Goal: Task Accomplishment & Management: Manage account settings

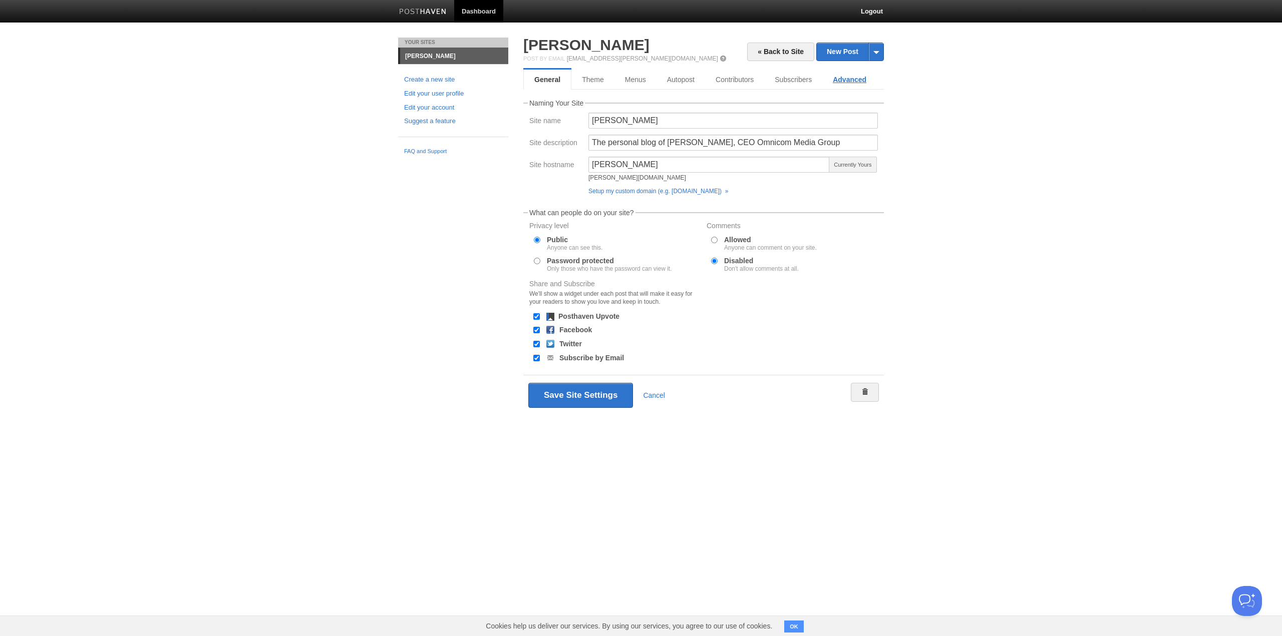
click at [855, 85] on link "Advanced" at bounding box center [849, 80] width 55 height 20
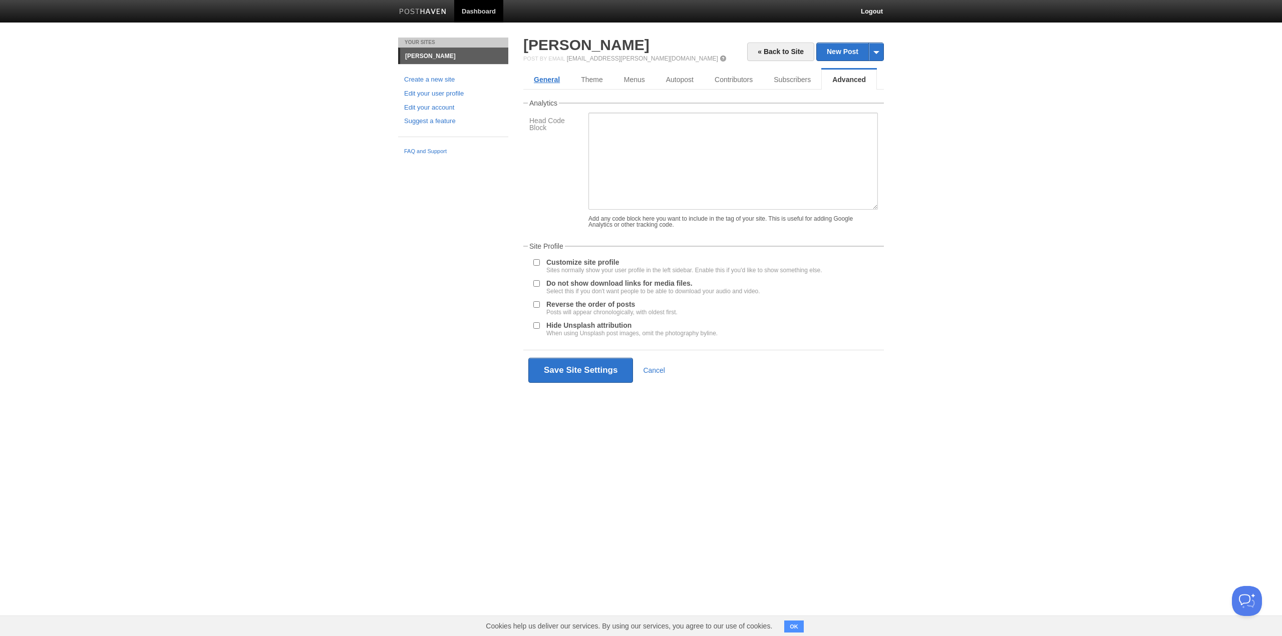
click at [547, 73] on link "General" at bounding box center [546, 80] width 47 height 20
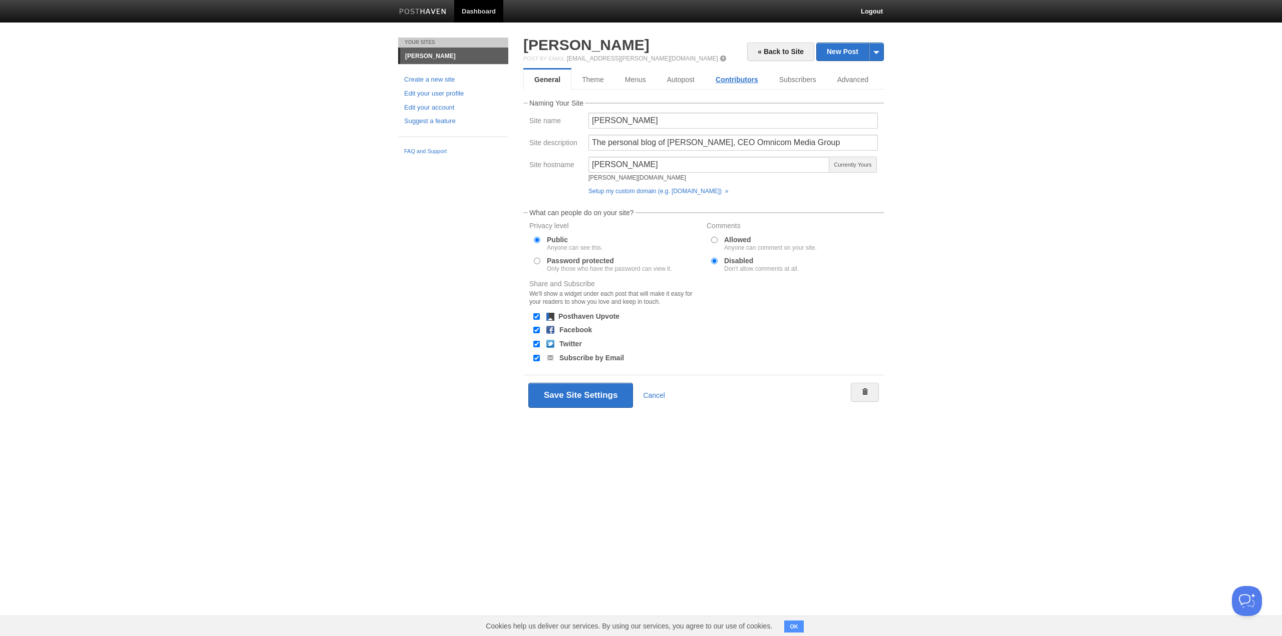
click at [748, 78] on link "Contributors" at bounding box center [737, 80] width 64 height 20
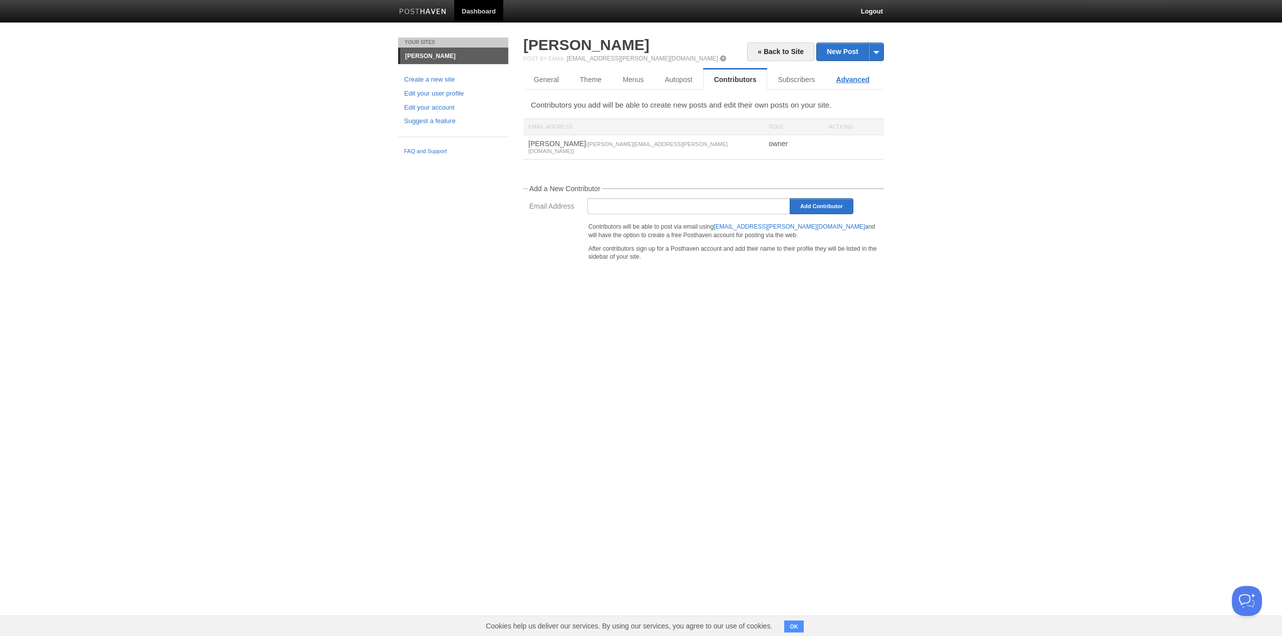
click at [853, 83] on link "Advanced" at bounding box center [852, 80] width 55 height 20
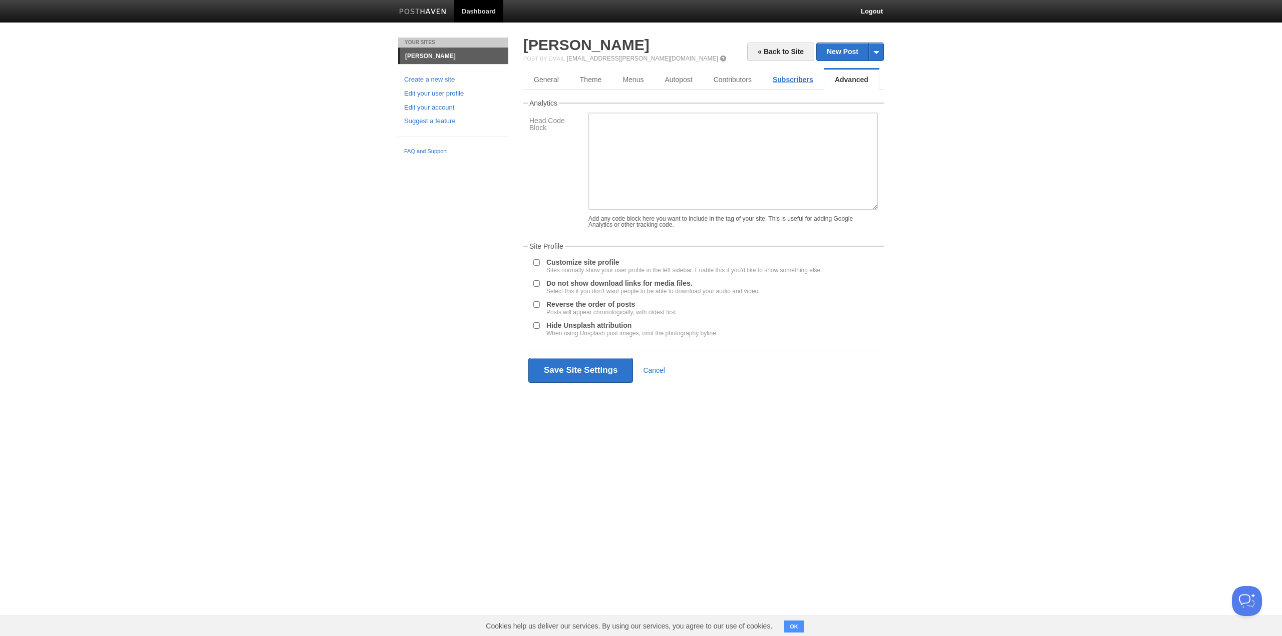
click at [801, 83] on link "Subscribers" at bounding box center [793, 80] width 62 height 20
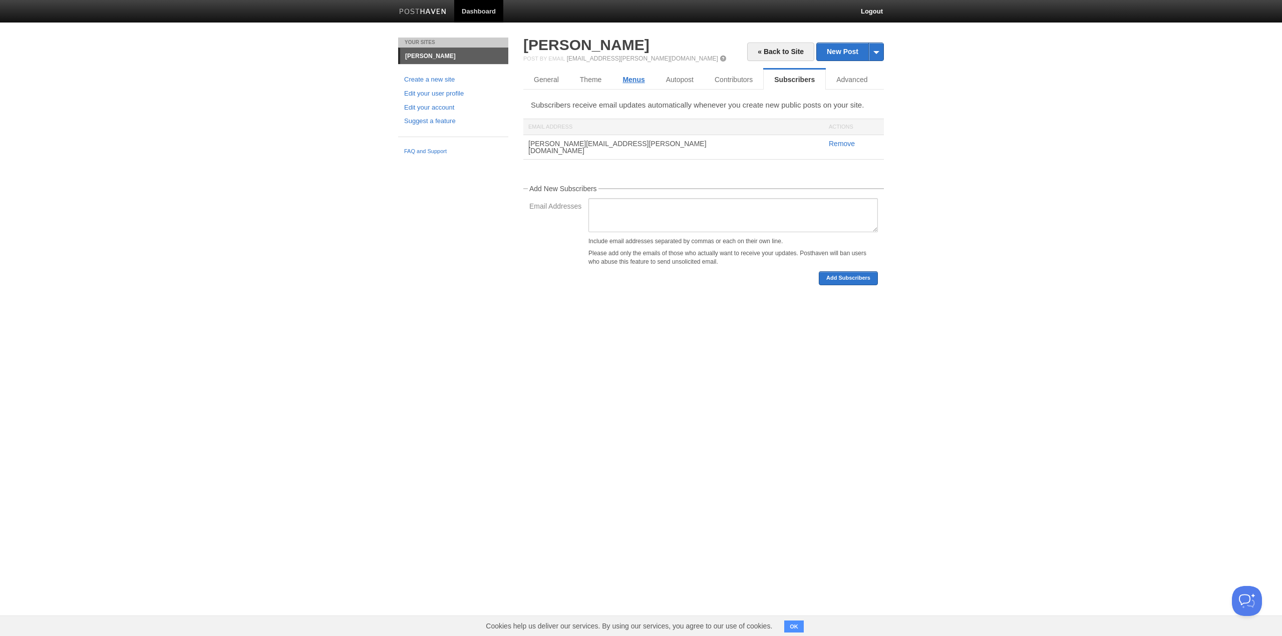
click at [624, 80] on link "Menus" at bounding box center [633, 80] width 43 height 20
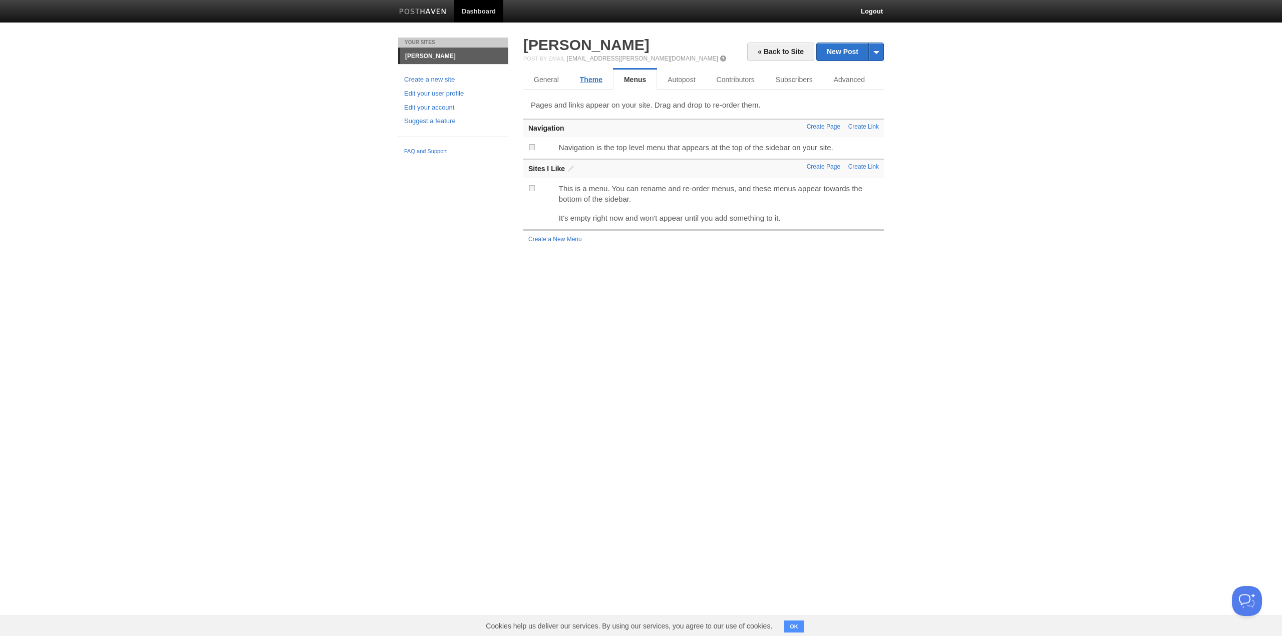
click at [591, 80] on link "Theme" at bounding box center [591, 80] width 44 height 20
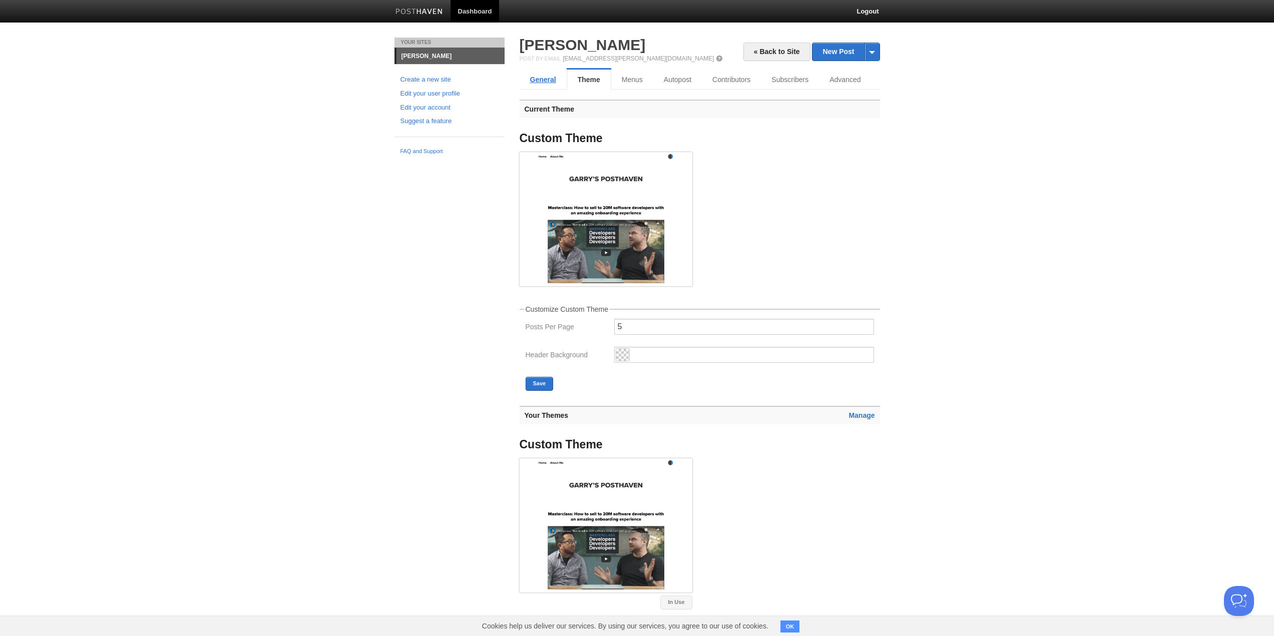
click at [555, 77] on link "General" at bounding box center [543, 80] width 47 height 20
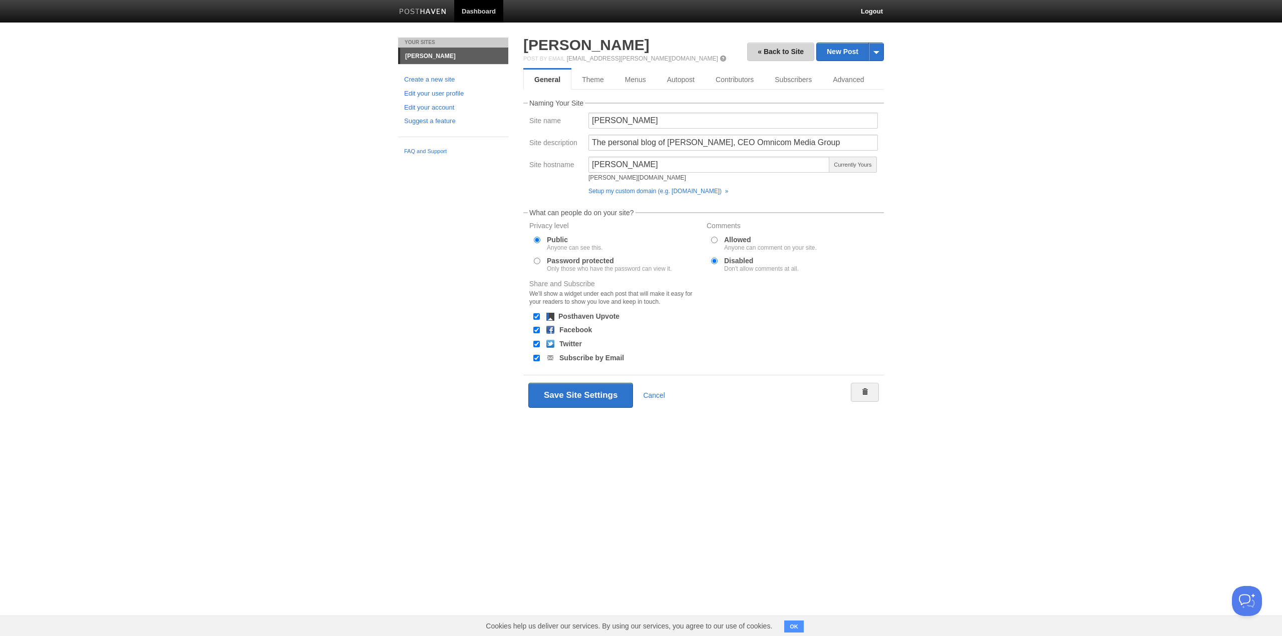
click at [771, 52] on link "« Back to Site" at bounding box center [780, 52] width 67 height 19
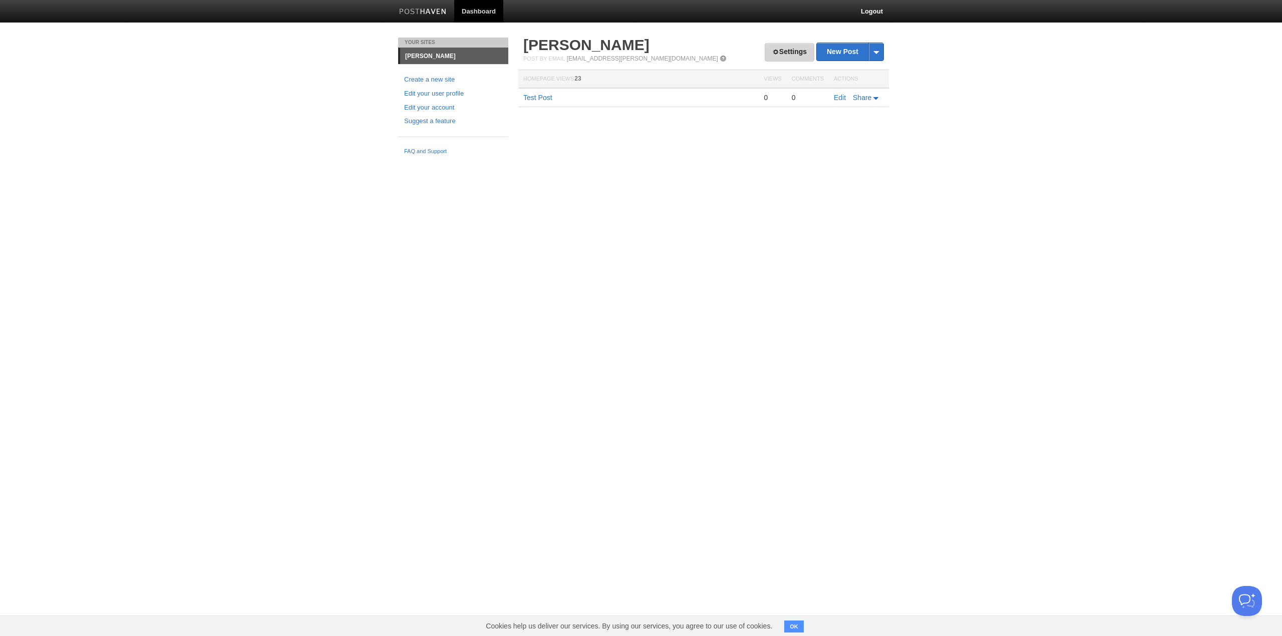
click at [774, 54] on span at bounding box center [775, 52] width 7 height 7
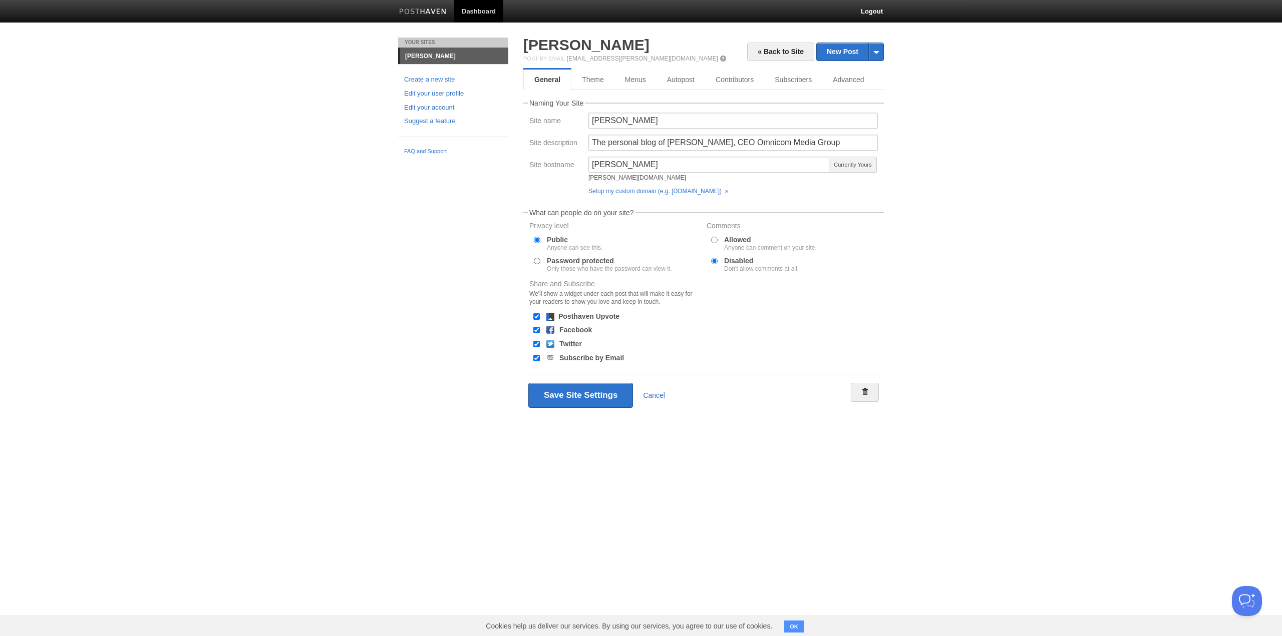
click at [446, 109] on link "Edit your account" at bounding box center [453, 108] width 98 height 11
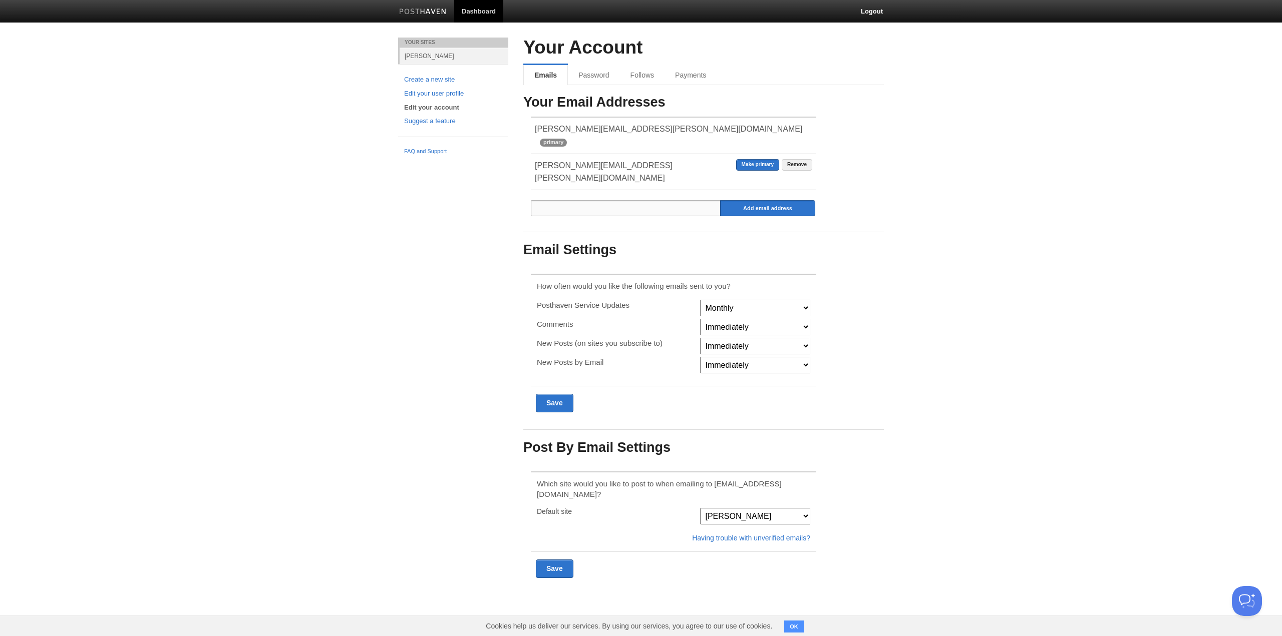
click at [633, 200] on input "email" at bounding box center [626, 208] width 190 height 16
click at [648, 200] on input "[PERSON_NAME][EMAIL_ADDRESS][PERSON_NAME][DOMAIN_NAME]" at bounding box center [626, 208] width 190 height 16
type input "[PERSON_NAME][EMAIL_ADDRESS][PERSON_NAME][DOMAIN_NAME]"
click at [734, 200] on input "Add email address" at bounding box center [767, 208] width 95 height 16
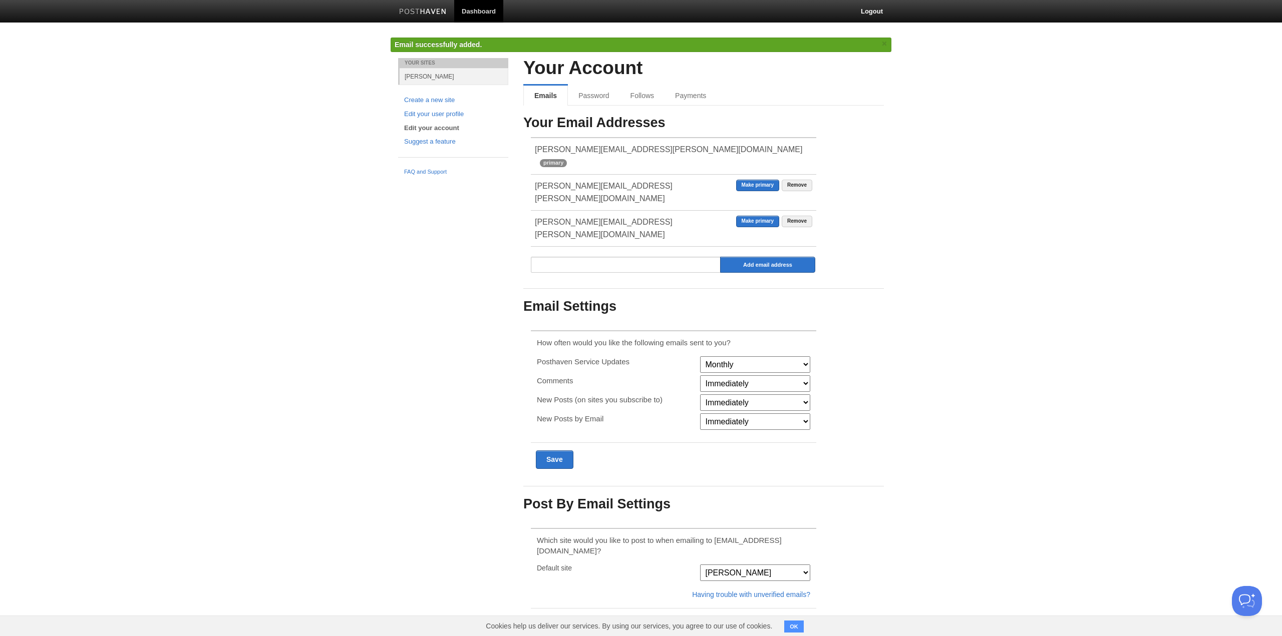
click at [536, 218] on span "[PERSON_NAME][EMAIL_ADDRESS][PERSON_NAME][DOMAIN_NAME]" at bounding box center [604, 229] width 138 height 22
drag, startPoint x: 536, startPoint y: 197, endPoint x: 675, endPoint y: 201, distance: 138.7
click at [672, 218] on span "[PERSON_NAME][EMAIL_ADDRESS][PERSON_NAME][DOMAIN_NAME]" at bounding box center [604, 229] width 138 height 22
copy div "primary [PERSON_NAME][EMAIL_ADDRESS][PERSON_NAME][DOMAIN_NAME]"
click at [628, 257] on input "email" at bounding box center [626, 265] width 190 height 16
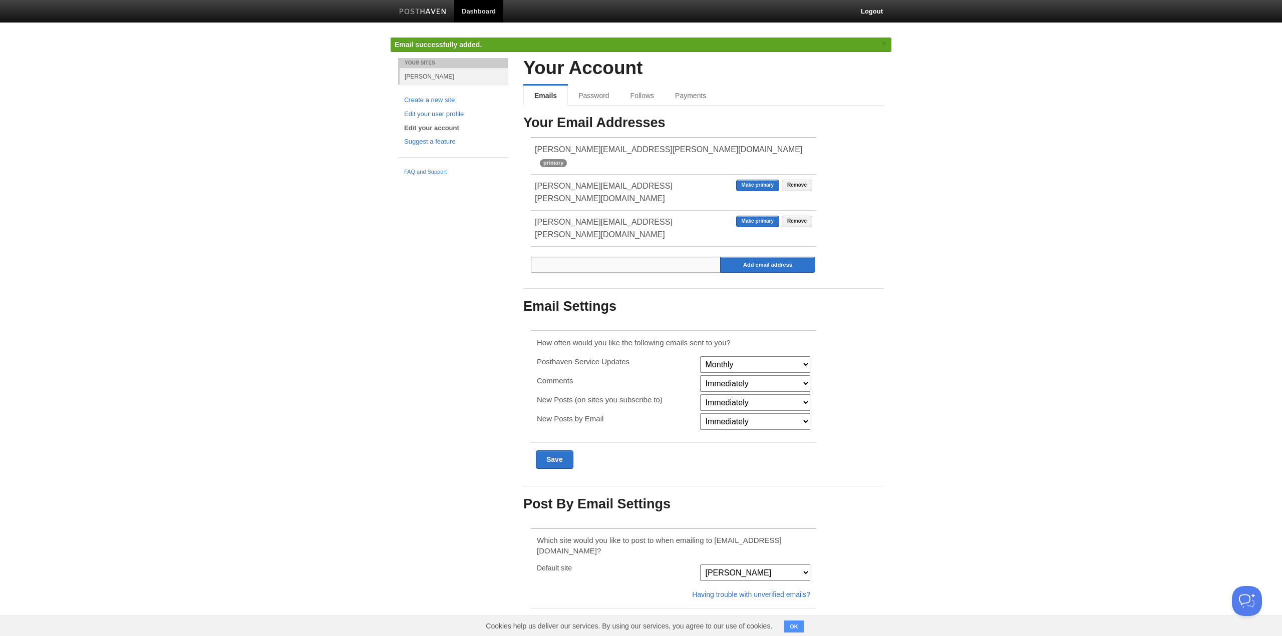
paste input "[EMAIL_ADDRESS][PERSON_NAME][DOMAIN_NAME]"
click at [649, 257] on input "[EMAIL_ADDRESS][PERSON_NAME][DOMAIN_NAME]" at bounding box center [626, 265] width 190 height 16
type input "[EMAIL_ADDRESS][PERSON_NAME][DOMAIN_NAME]"
click at [737, 257] on input "Add email address" at bounding box center [767, 265] width 95 height 16
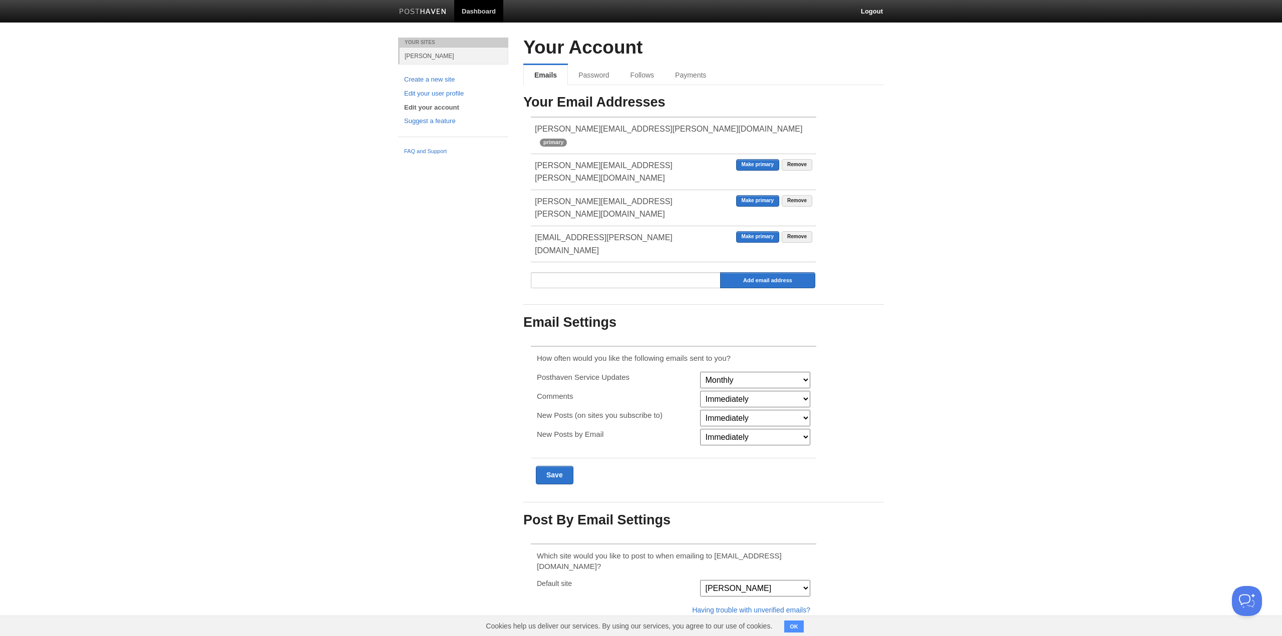
click at [876, 192] on div "Your Email Addresses [PERSON_NAME][EMAIL_ADDRESS][PERSON_NAME][DOMAIN_NAME] pri…" at bounding box center [703, 311] width 360 height 433
click at [802, 231] on link "Remove" at bounding box center [797, 237] width 31 height 12
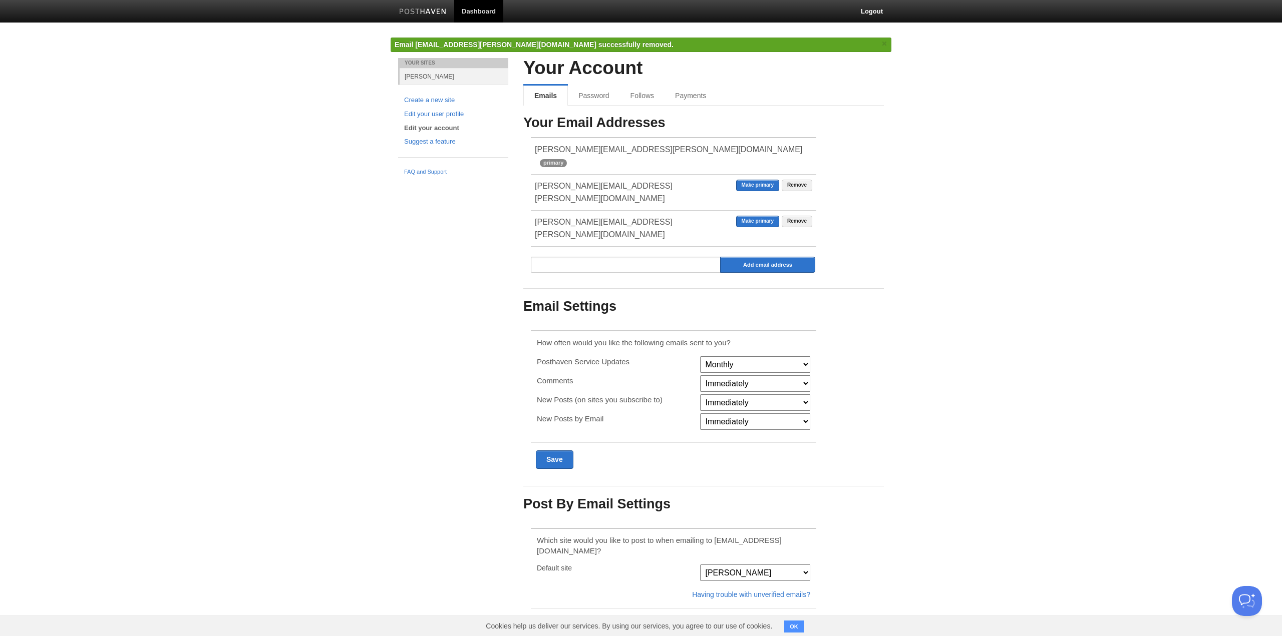
click at [542, 218] on span "[PERSON_NAME][EMAIL_ADDRESS][PERSON_NAME][DOMAIN_NAME]" at bounding box center [604, 229] width 138 height 22
drag, startPoint x: 542, startPoint y: 194, endPoint x: 666, endPoint y: 196, distance: 123.7
click at [666, 218] on span "[PERSON_NAME][EMAIL_ADDRESS][PERSON_NAME][DOMAIN_NAME]" at bounding box center [604, 229] width 138 height 22
copy li "primary [PERSON_NAME][EMAIL_ADDRESS][PERSON_NAME][DOMAIN_NAME]"
click at [639, 257] on input "email" at bounding box center [626, 265] width 190 height 16
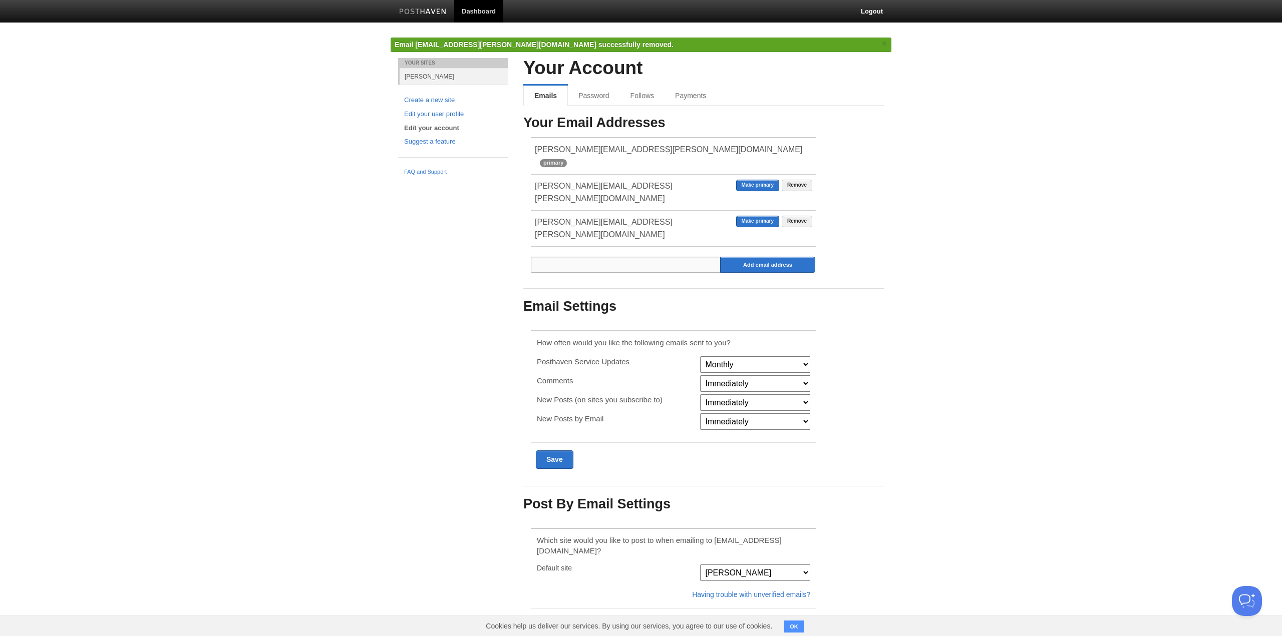
paste input "[EMAIL_ADDRESS][PERSON_NAME][DOMAIN_NAME]"
click at [564, 257] on input "[EMAIL_ADDRESS][PERSON_NAME][DOMAIN_NAME]" at bounding box center [626, 265] width 190 height 16
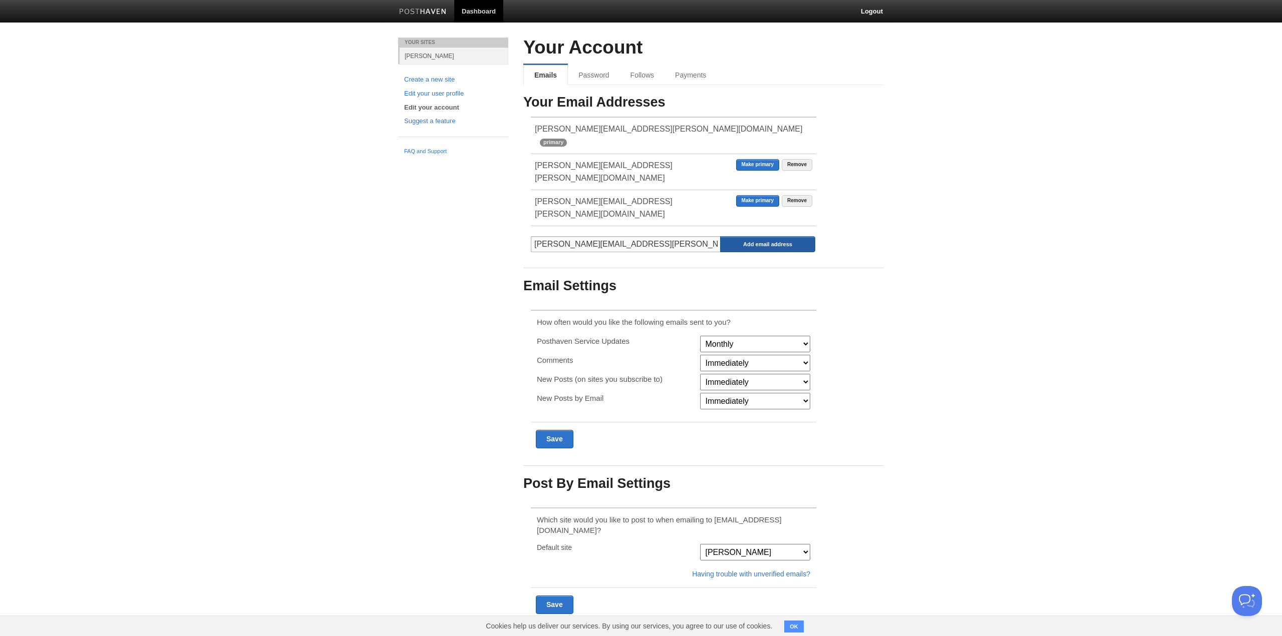
type input "[PERSON_NAME][EMAIL_ADDRESS][PERSON_NAME][DOMAIN_NAME]"
click at [766, 236] on input "Add email address" at bounding box center [767, 244] width 95 height 16
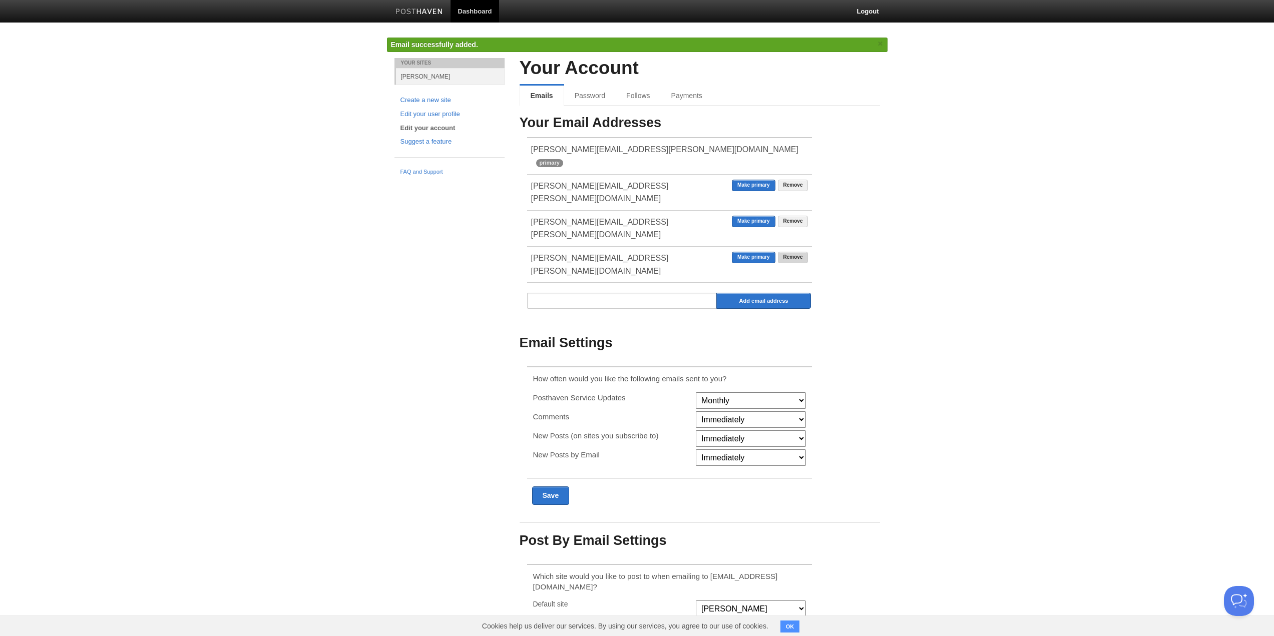
click at [790, 252] on link "Remove" at bounding box center [793, 258] width 31 height 12
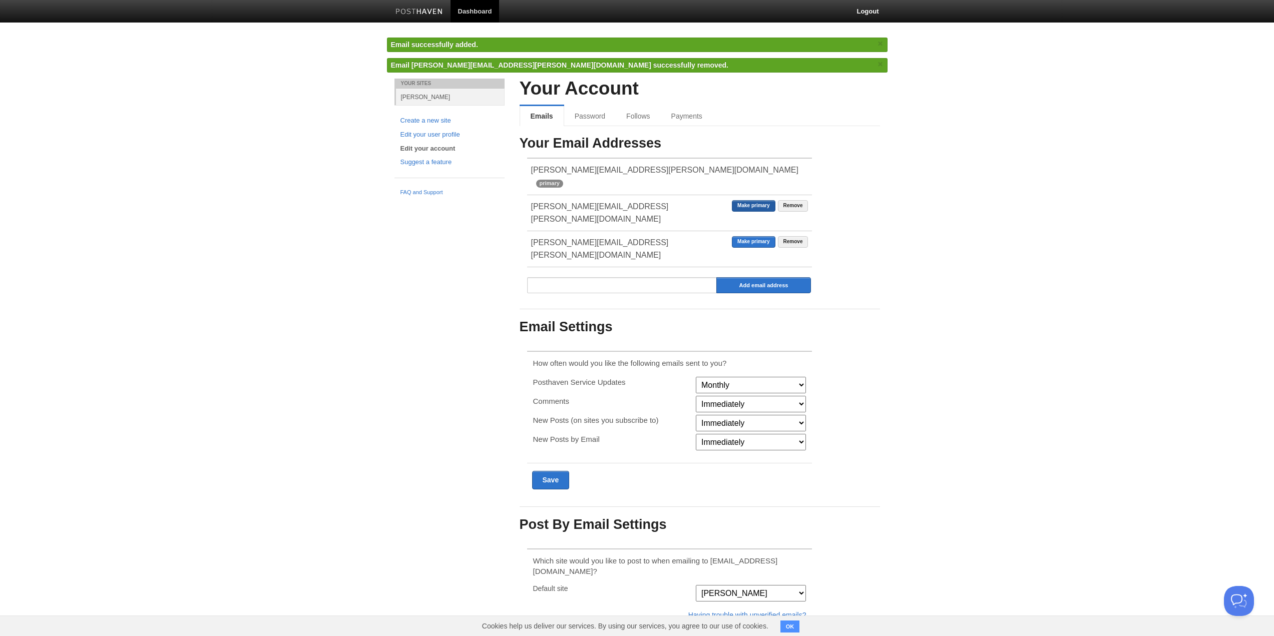
click at [753, 195] on ul "[PERSON_NAME][EMAIL_ADDRESS][PERSON_NAME][DOMAIN_NAME] primary Remove Make prim…" at bounding box center [669, 213] width 285 height 110
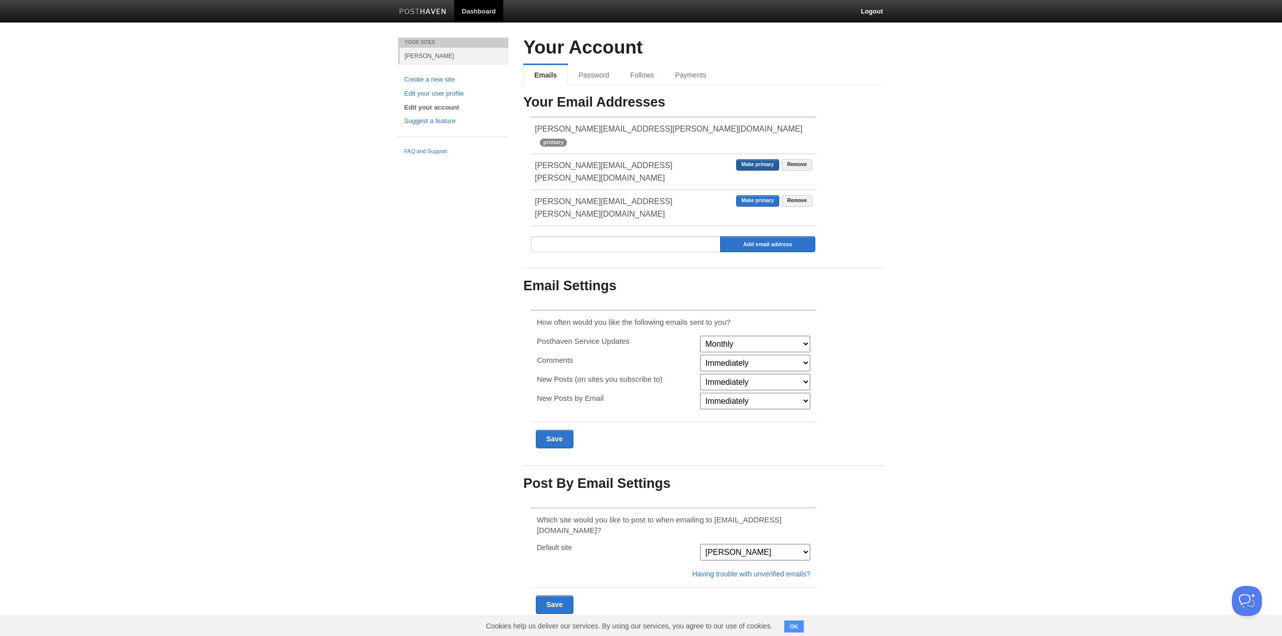
click at [752, 159] on link "Make primary" at bounding box center [757, 165] width 43 height 12
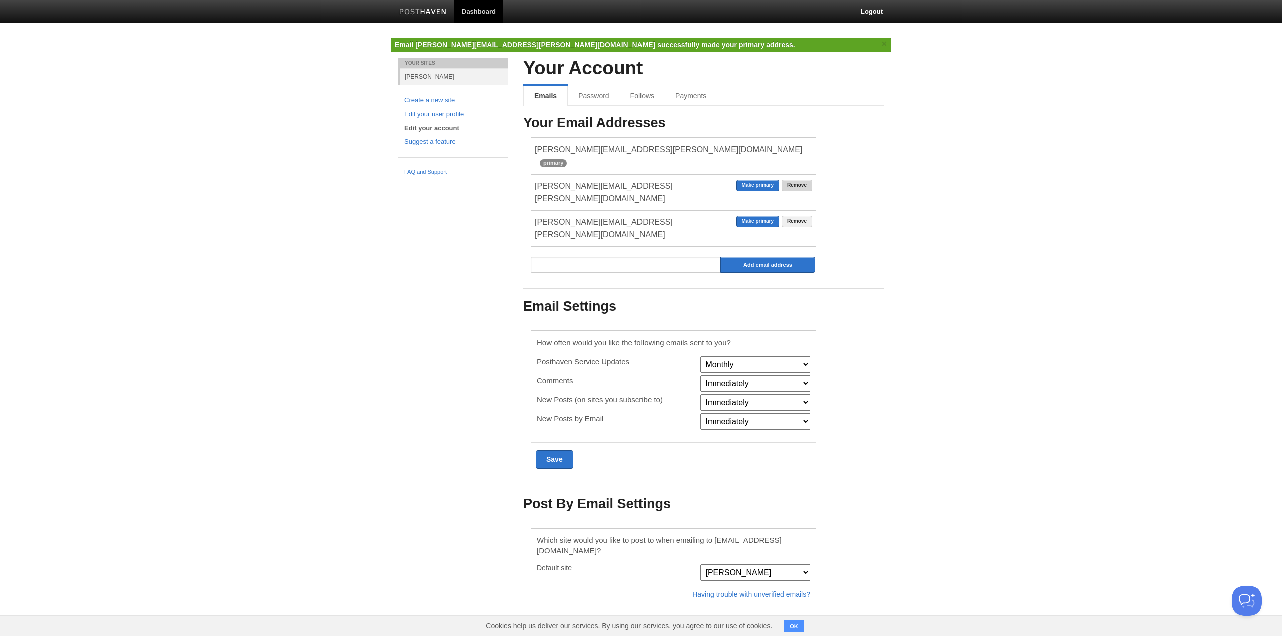
click at [807, 180] on link "Remove" at bounding box center [797, 186] width 31 height 12
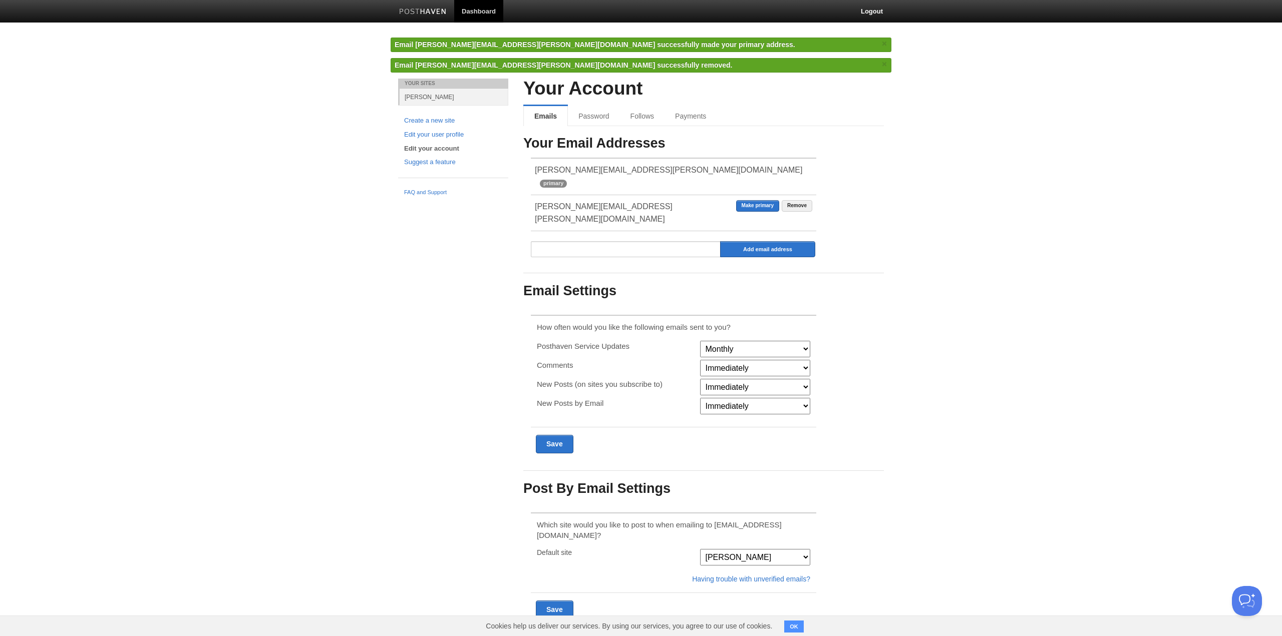
click at [931, 195] on body "Dashboard Logout Email successfully added. × Email successfully added. × Email …" at bounding box center [641, 328] width 1282 height 656
click at [595, 118] on link "Password" at bounding box center [595, 116] width 54 height 20
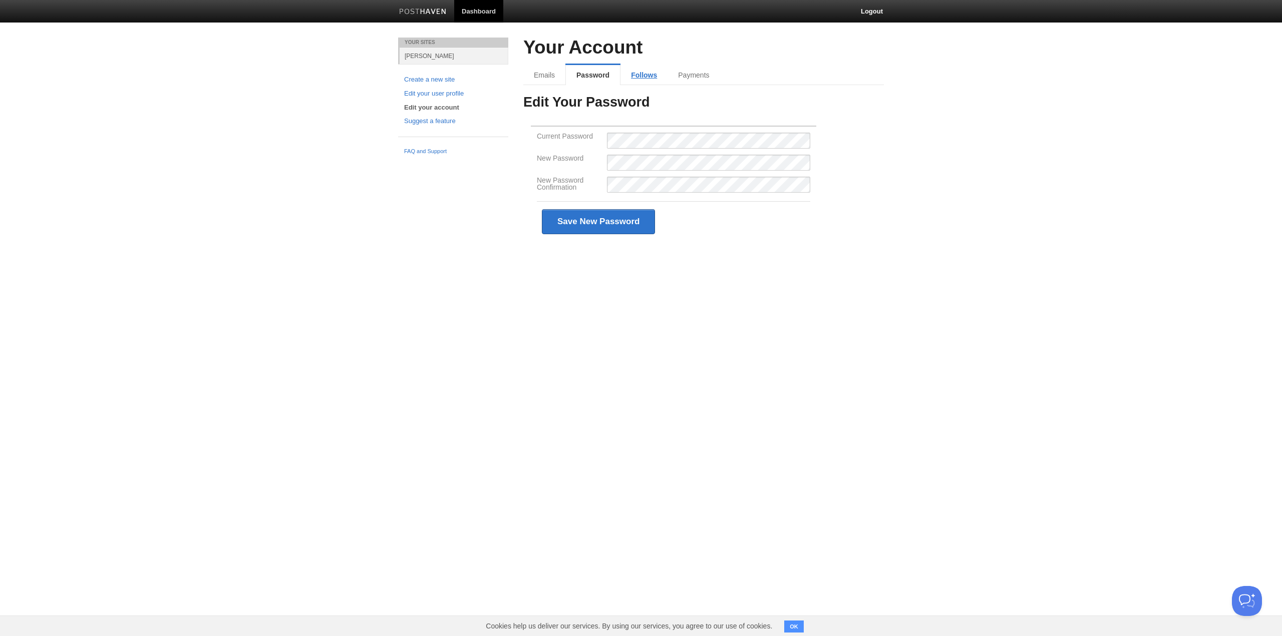
click at [640, 74] on link "Follows" at bounding box center [643, 75] width 47 height 20
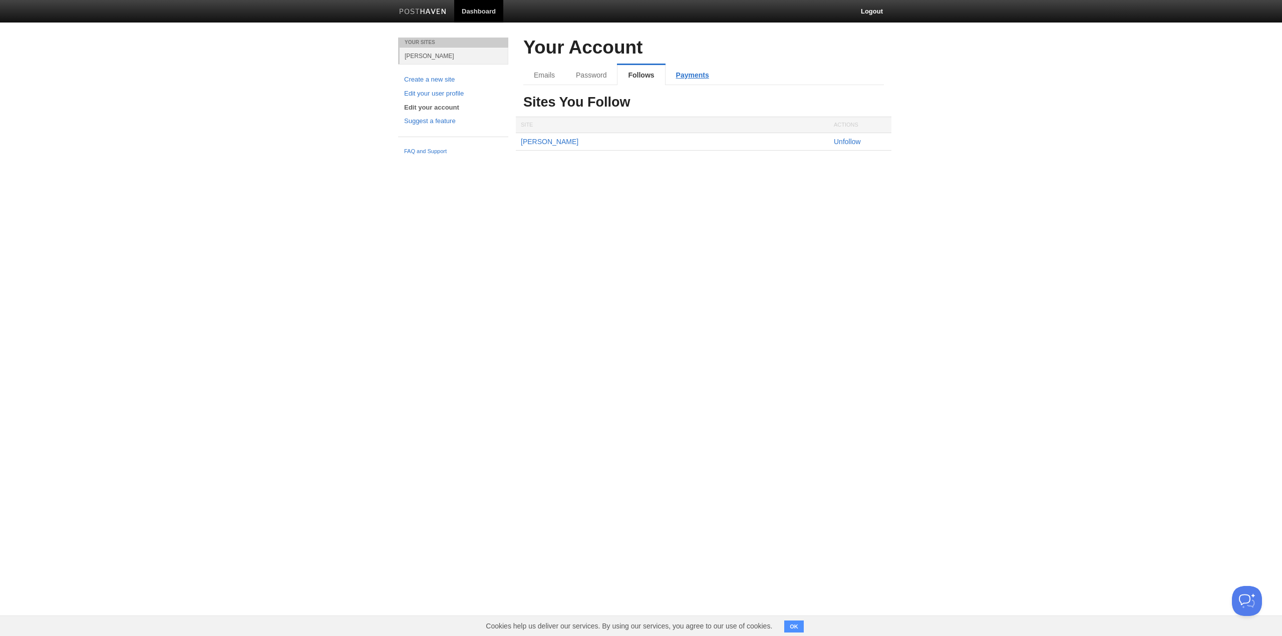
click at [688, 72] on link "Payments" at bounding box center [692, 75] width 54 height 20
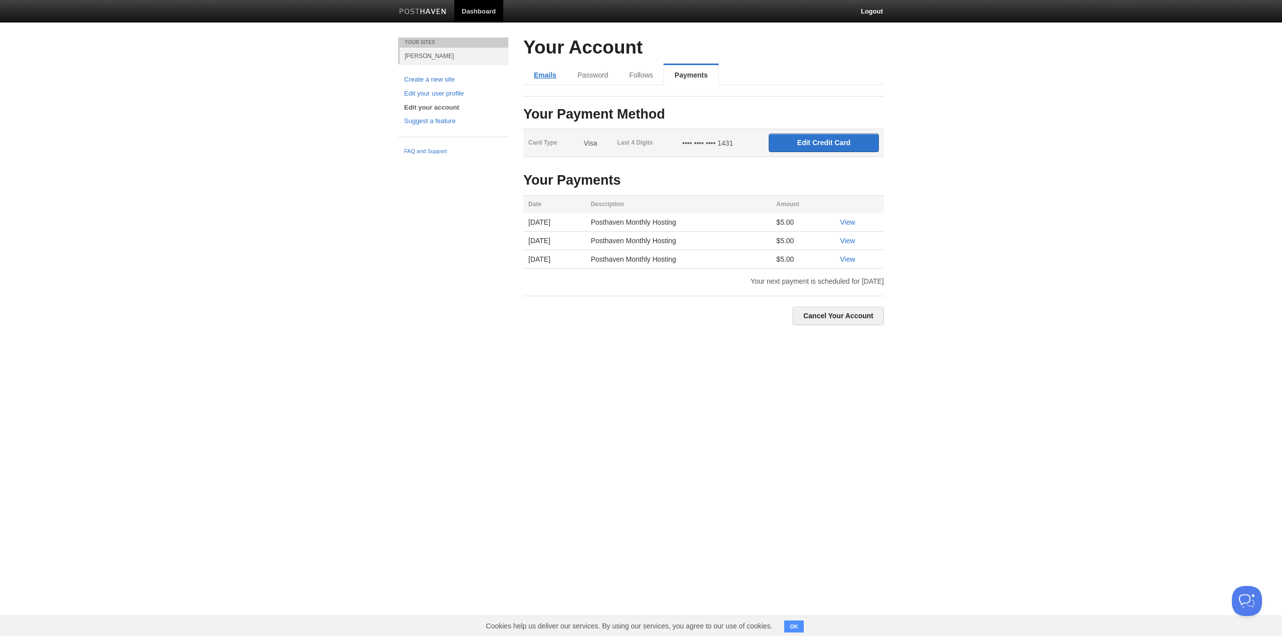
click at [544, 73] on link "Emails" at bounding box center [545, 75] width 44 height 20
